Goal: Task Accomplishment & Management: Use online tool/utility

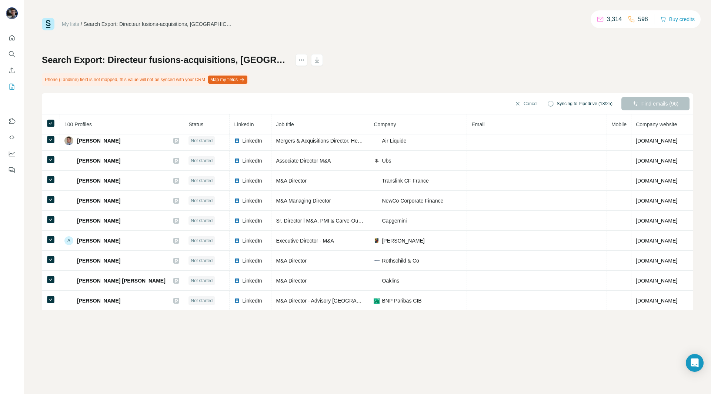
scroll to position [950, 0]
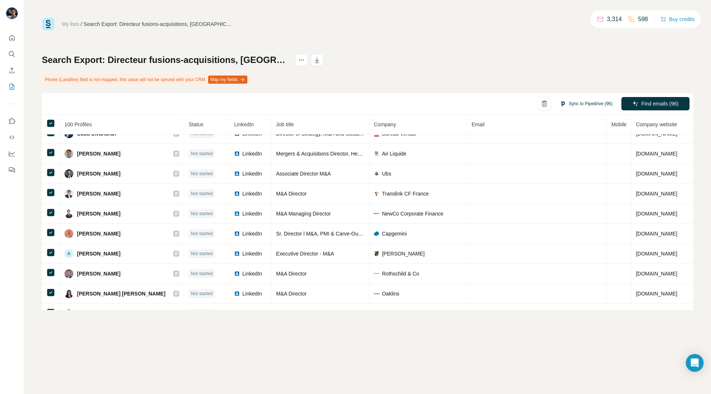
click at [596, 101] on button "Sync to Pipedrive (96)" at bounding box center [585, 103] width 63 height 11
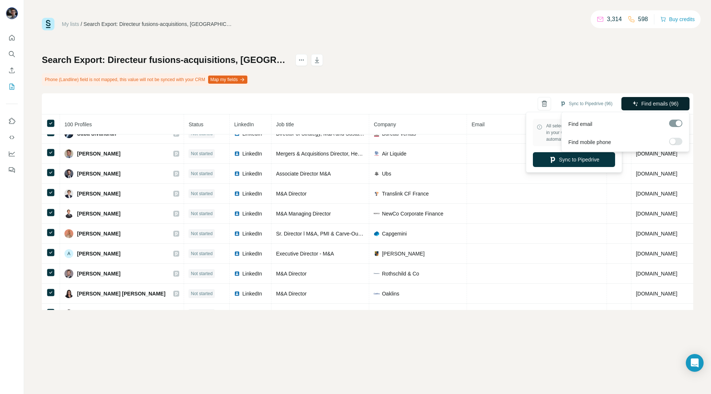
click at [643, 101] on span "Find emails (96)" at bounding box center [659, 103] width 37 height 7
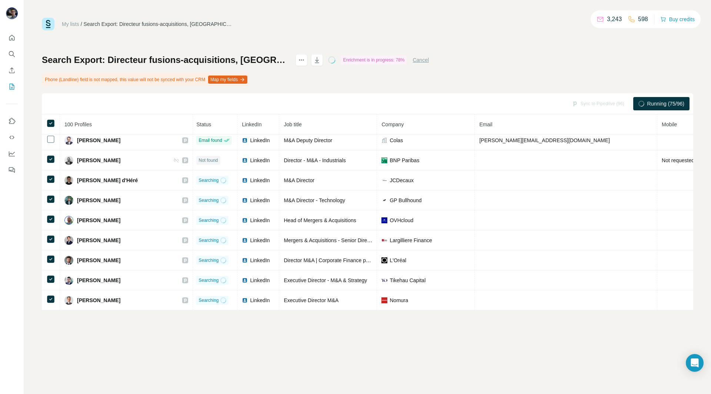
scroll to position [1621, 1]
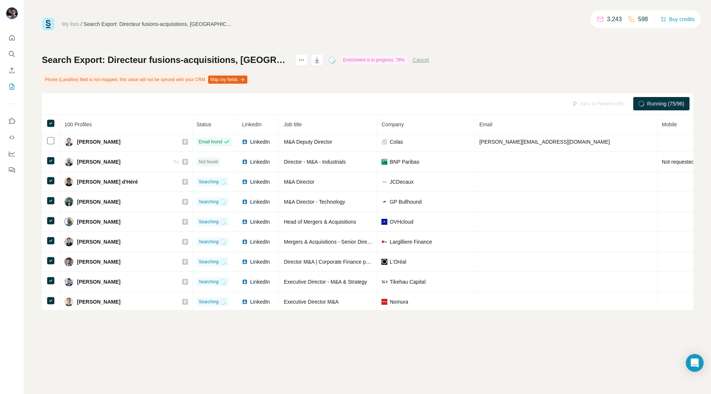
click at [521, 232] on td at bounding box center [565, 242] width 182 height 20
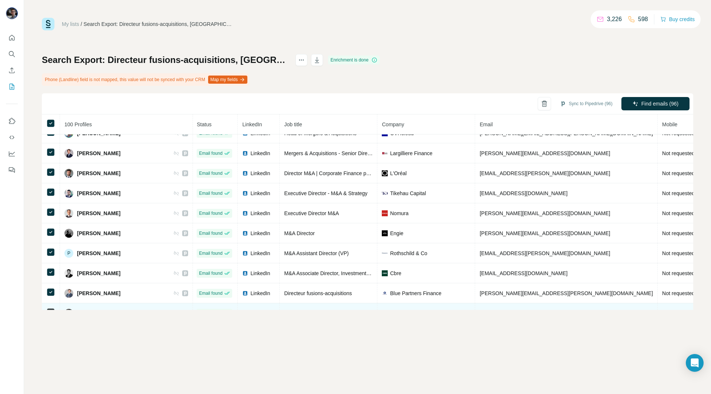
scroll to position [1806, 1]
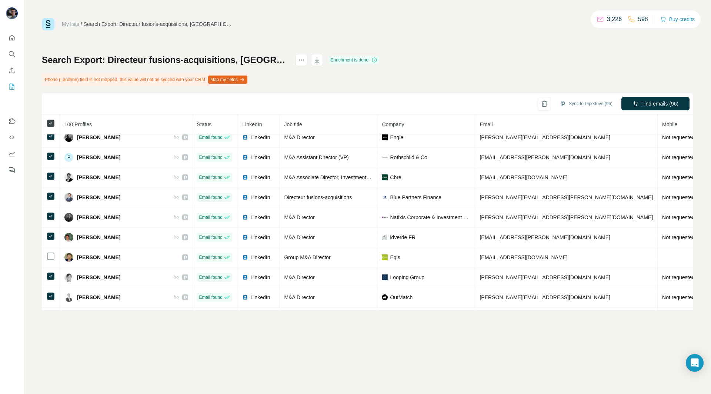
click at [50, 127] on icon at bounding box center [50, 123] width 9 height 9
click at [585, 100] on button "Sync all to Pipedrive (100)" at bounding box center [581, 103] width 71 height 11
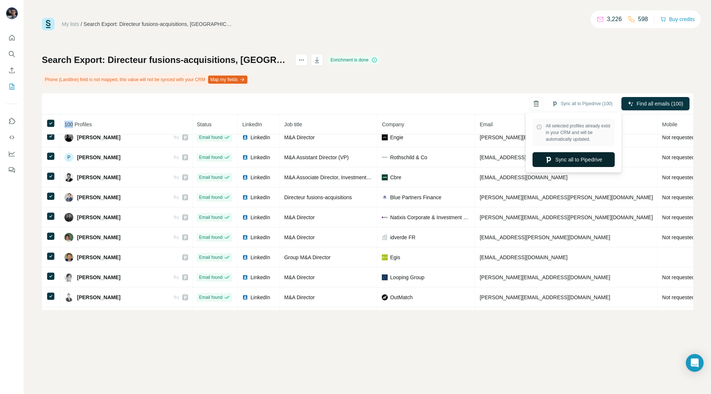
click at [570, 155] on button "Sync all to Pipedrive" at bounding box center [573, 159] width 82 height 15
